Goal: Communication & Community: Answer question/provide support

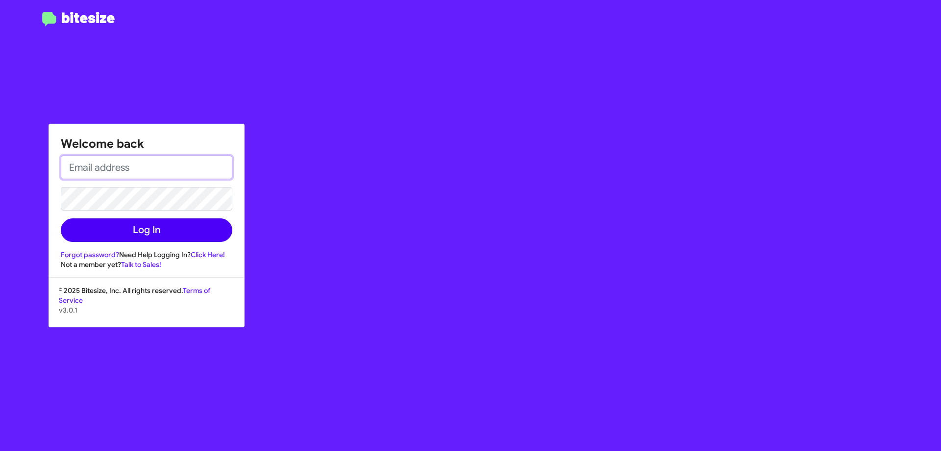
type input "[EMAIL_ADDRESS][DOMAIN_NAME]"
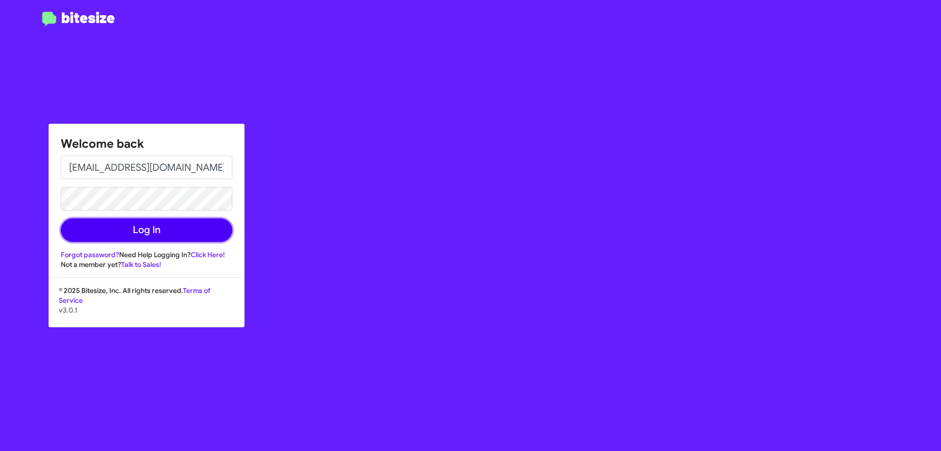
click at [188, 233] on button "Log In" at bounding box center [147, 230] width 172 height 24
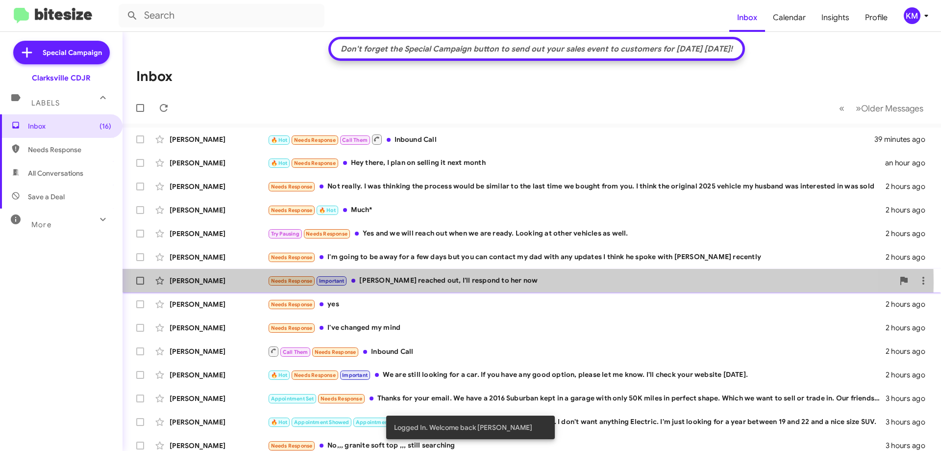
click at [470, 283] on div "Needs Response Important [PERSON_NAME] reached out, I'll respond to her now" at bounding box center [581, 280] width 626 height 11
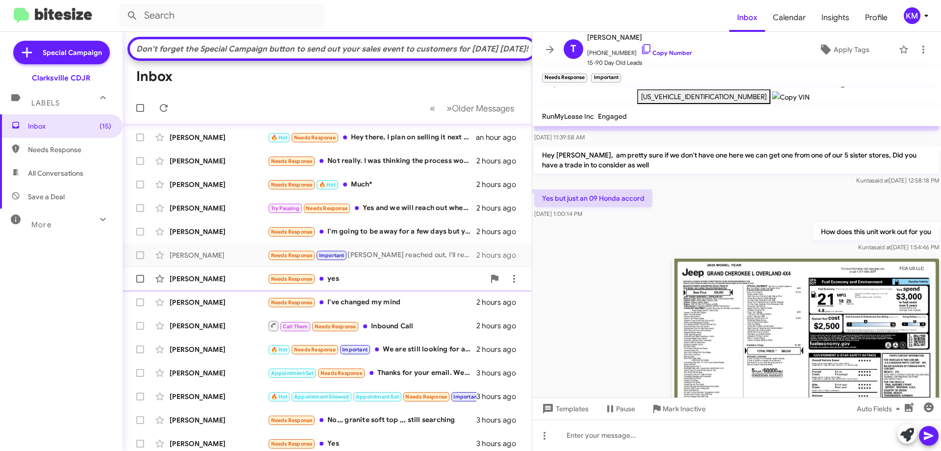
scroll to position [18, 0]
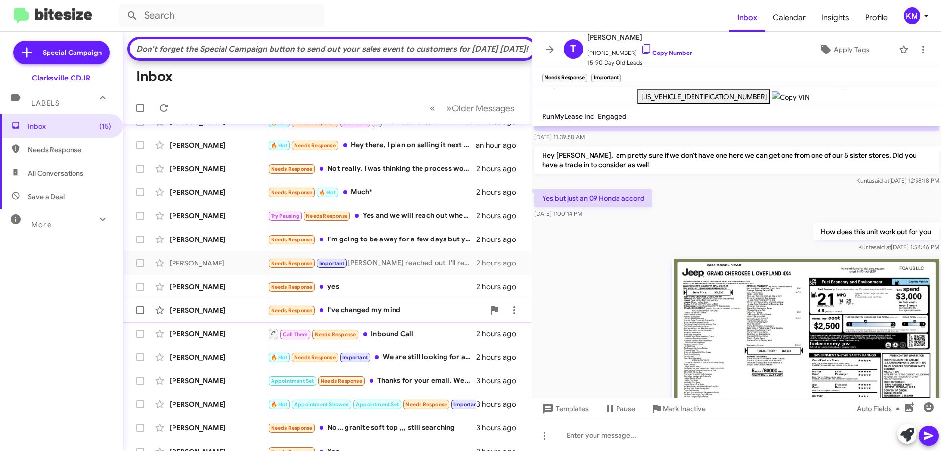
click at [357, 316] on div "Needs Response I've changed my mind" at bounding box center [376, 309] width 217 height 11
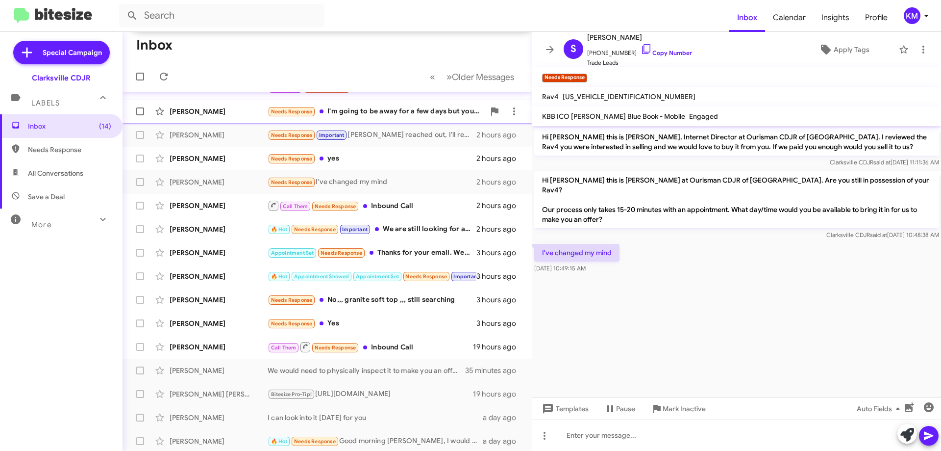
scroll to position [165, 0]
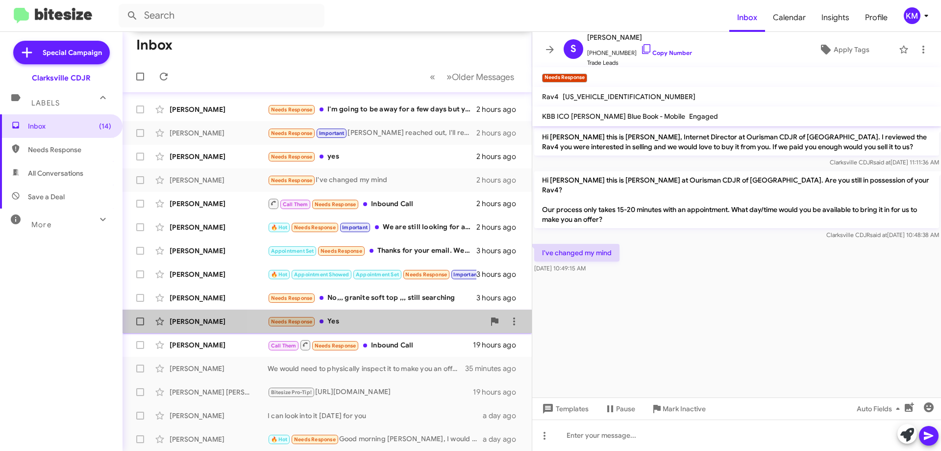
click at [392, 321] on div "Needs Response Yes" at bounding box center [376, 321] width 217 height 11
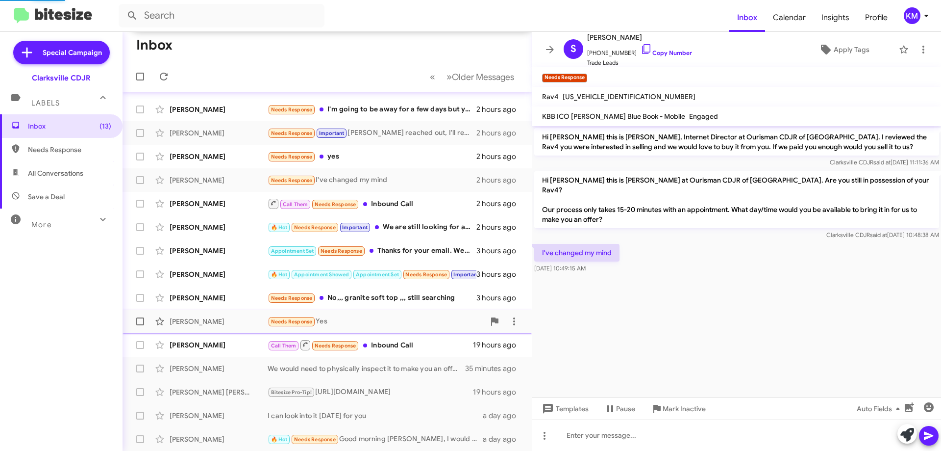
scroll to position [12, 0]
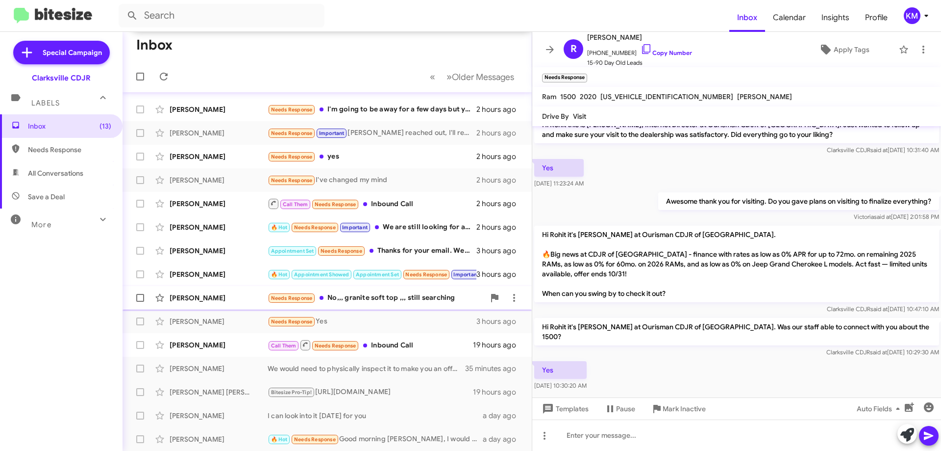
click at [398, 308] on span "[PERSON_NAME] Needs Response No,,, granite soft top ,,, still searching 3 hours…" at bounding box center [327, 298] width 409 height 24
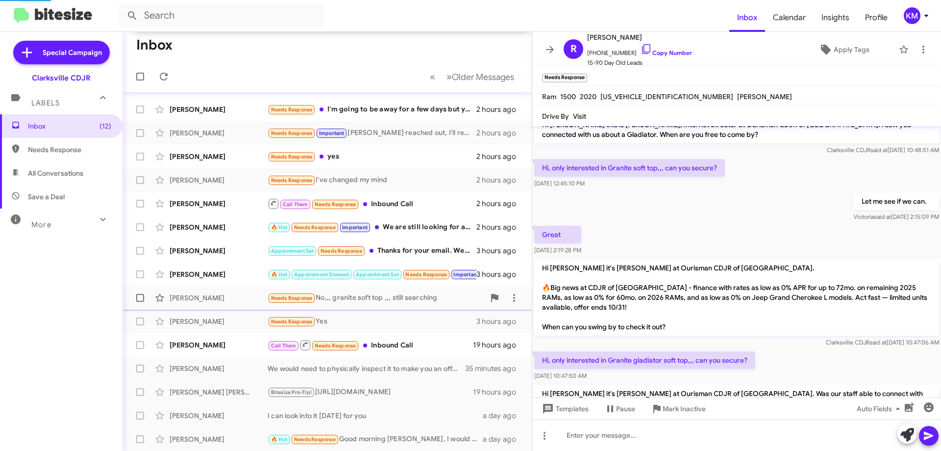
scroll to position [84, 0]
